Goal: Task Accomplishment & Management: Manage account settings

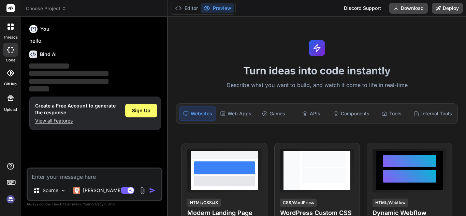
click at [69, 122] on p "View all Features" at bounding box center [75, 120] width 81 height 7
type textarea "x"
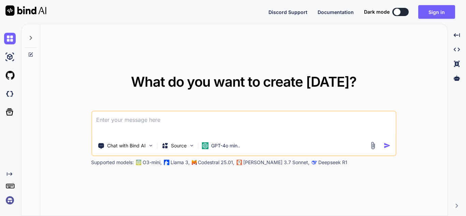
click at [400, 15] on button at bounding box center [401, 12] width 16 height 8
type textarea "x"
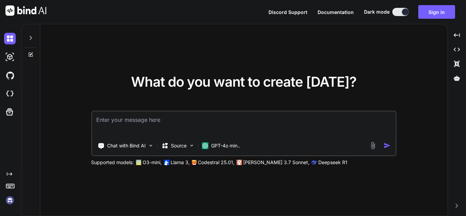
click at [340, 123] on textarea at bounding box center [243, 124] width 303 height 25
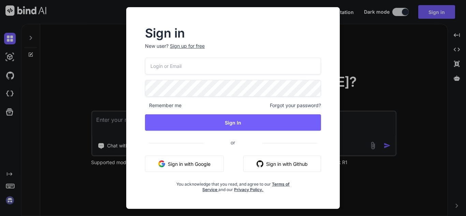
click at [268, 74] on div "Remember me Forgot your password? Sign In or Sign in with Google Sign in with G…" at bounding box center [233, 125] width 176 height 135
click at [268, 71] on input "email" at bounding box center [233, 66] width 176 height 17
drag, startPoint x: 268, startPoint y: 71, endPoint x: 248, endPoint y: 71, distance: 20.1
click at [248, 71] on input "email" at bounding box center [233, 66] width 176 height 17
type input "[EMAIL_ADDRESS][DOMAIN_NAME]"
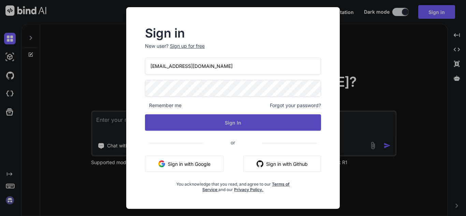
click at [245, 120] on button "Sign In" at bounding box center [233, 122] width 176 height 16
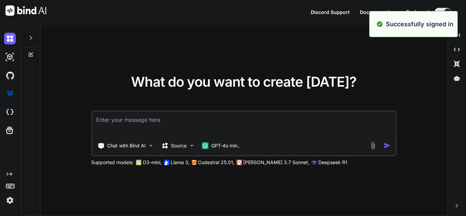
type textarea "x"
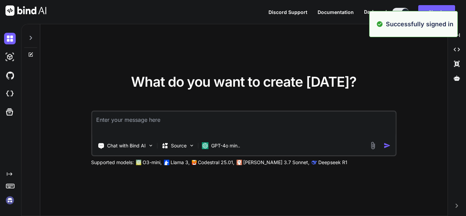
click at [372, 81] on div "What do you want to create [DATE]? Chat with Bind AI Source GPT-4o min.. Suppor…" at bounding box center [244, 120] width 306 height 91
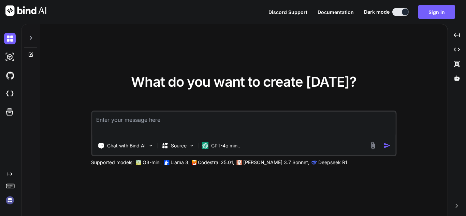
click at [322, 114] on textarea at bounding box center [243, 124] width 303 height 25
click at [432, 7] on button "Sign in" at bounding box center [436, 12] width 37 height 14
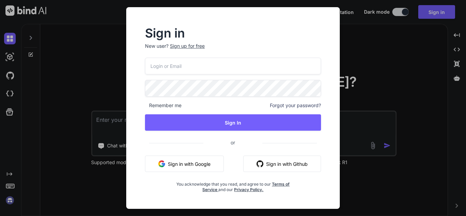
click at [271, 62] on input "email" at bounding box center [233, 66] width 176 height 17
type input "[EMAIL_ADDRESS][DOMAIN_NAME]"
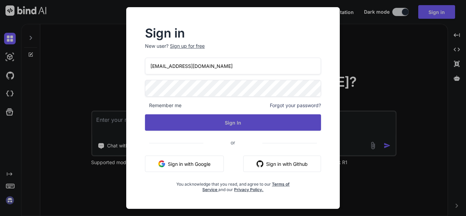
click at [271, 126] on button "Sign In" at bounding box center [233, 122] width 176 height 16
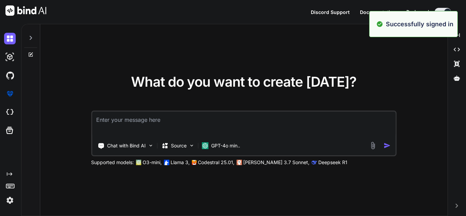
type textarea "x"
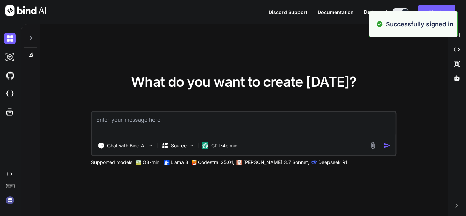
click at [299, 117] on textarea at bounding box center [243, 124] width 303 height 25
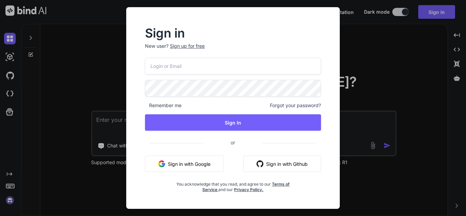
click at [393, 104] on div "Sign in New user? Sign up for free Remember me Forgot your password? Sign In or…" at bounding box center [233, 108] width 466 height 216
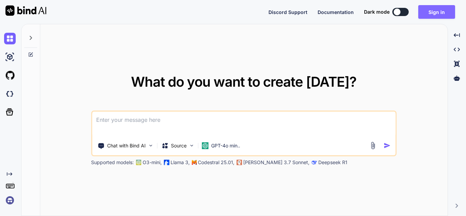
click at [438, 15] on button "Sign in" at bounding box center [436, 12] width 37 height 14
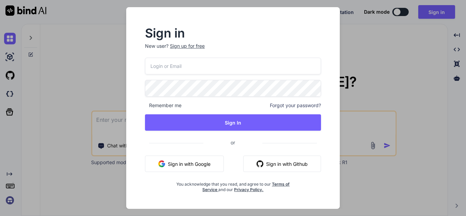
click at [260, 73] on input "email" at bounding box center [233, 66] width 176 height 17
type input "[EMAIL_ADDRESS][DOMAIN_NAME]"
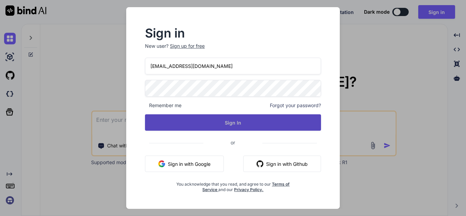
click at [260, 123] on button "Sign In" at bounding box center [233, 122] width 176 height 16
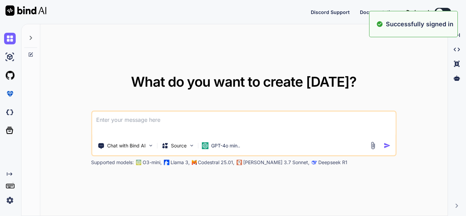
type textarea "x"
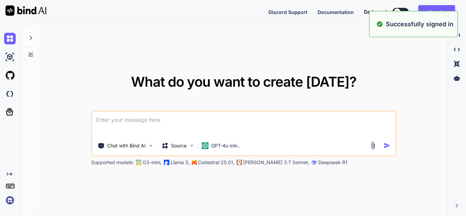
click at [377, 95] on div "What do you want to create [DATE]? Chat with Bind AI Source GPT-4o min.. Suppor…" at bounding box center [244, 120] width 306 height 91
click at [382, 85] on div "What do you want to create [DATE]? Chat with Bind AI Source GPT-4o min.. Suppor…" at bounding box center [244, 120] width 306 height 91
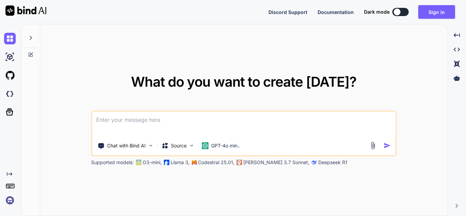
click at [382, 85] on div "What do you want to create [DATE]? Chat with Bind AI Source GPT-4o min.. Suppor…" at bounding box center [244, 120] width 306 height 91
click at [438, 13] on button "Sign in" at bounding box center [436, 12] width 37 height 14
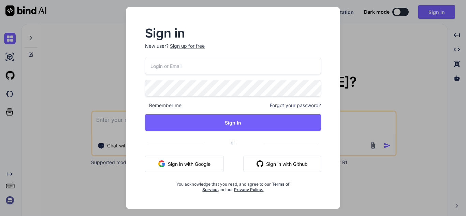
click at [343, 36] on div "Sign in New user? Sign up for free Remember me Forgot your password? Sign In or…" at bounding box center [233, 108] width 233 height 202
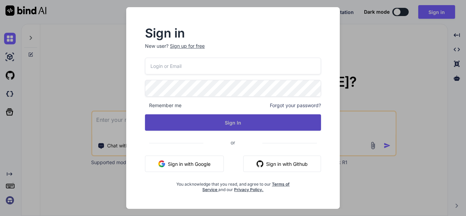
click at [295, 120] on button "Sign In" at bounding box center [233, 122] width 176 height 16
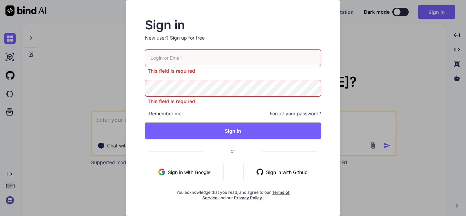
click at [380, 80] on div "Sign in New user? Sign up for free This field is required This field is require…" at bounding box center [233, 108] width 466 height 216
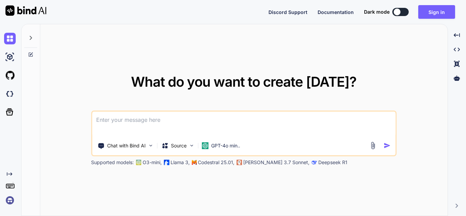
click at [402, 8] on div "Discord Support Documentation Dark mode Sign in Created with Pixso." at bounding box center [365, 12] width 192 height 14
click at [402, 11] on button at bounding box center [401, 12] width 16 height 8
